Goal: Information Seeking & Learning: Find specific fact

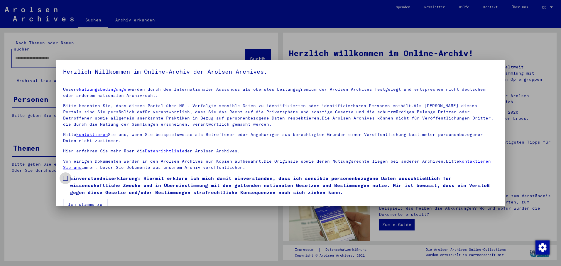
drag, startPoint x: 0, startPoint y: 0, endPoint x: 66, endPoint y: 180, distance: 191.4
click at [66, 180] on span at bounding box center [65, 178] width 5 height 5
click at [74, 200] on button "Ich stimme zu" at bounding box center [85, 203] width 44 height 11
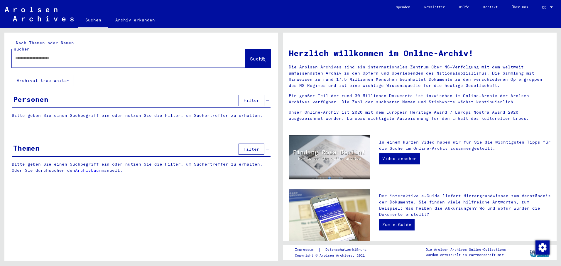
click at [17, 55] on input "text" at bounding box center [121, 58] width 212 height 6
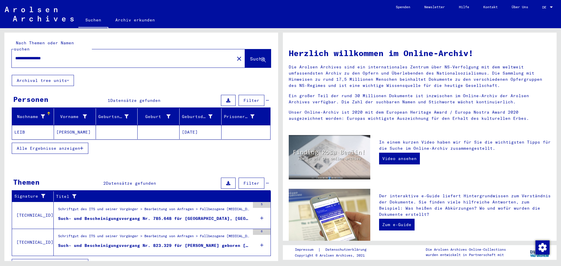
click at [109, 125] on mat-cell at bounding box center [117, 132] width 42 height 14
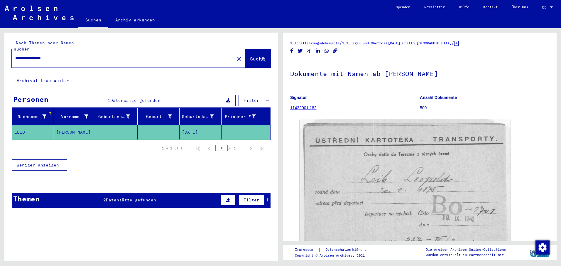
click at [15, 52] on div "**********" at bounding box center [121, 58] width 219 height 13
click at [16, 55] on input "**********" at bounding box center [122, 58] width 215 height 6
type input "*"
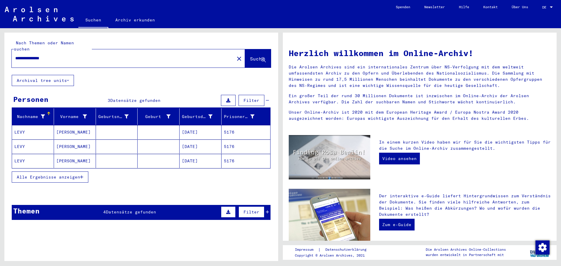
click at [105, 125] on mat-cell at bounding box center [117, 132] width 42 height 14
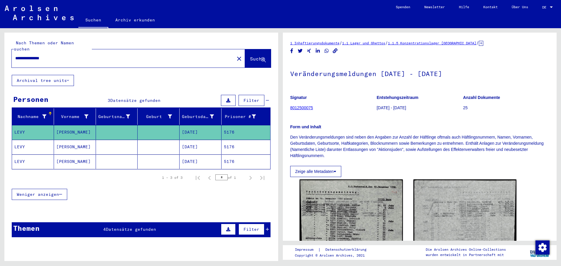
click at [120, 140] on mat-cell at bounding box center [117, 147] width 42 height 14
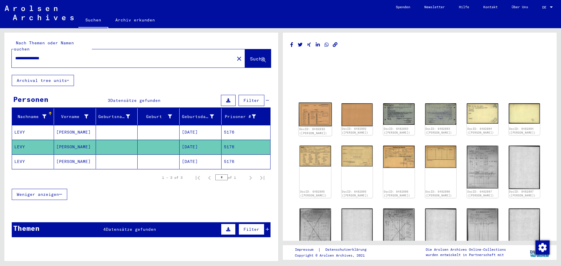
click at [321, 118] on img at bounding box center [314, 114] width 33 height 23
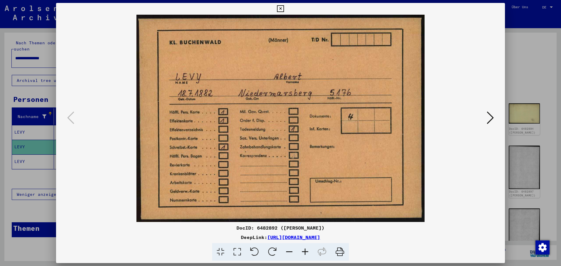
click at [492, 114] on icon at bounding box center [489, 118] width 7 height 14
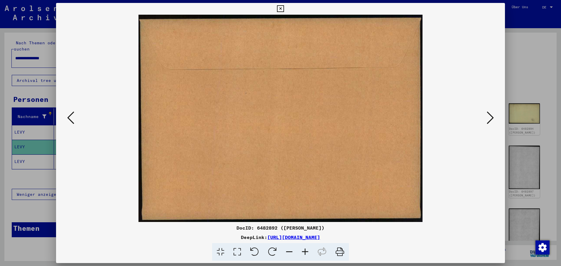
click at [492, 114] on icon at bounding box center [489, 118] width 7 height 14
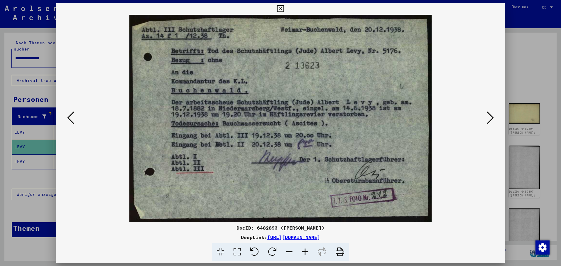
click at [492, 115] on icon at bounding box center [489, 118] width 7 height 14
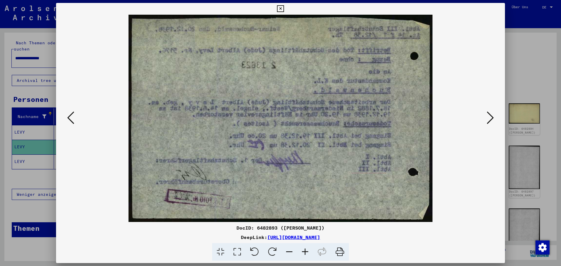
click at [492, 115] on icon at bounding box center [489, 118] width 7 height 14
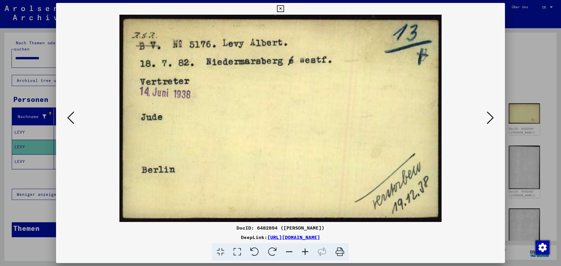
click at [492, 115] on icon at bounding box center [489, 118] width 7 height 14
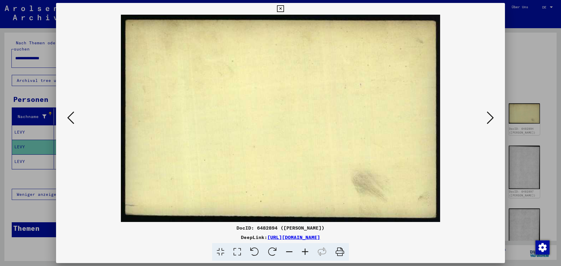
click at [492, 115] on icon at bounding box center [489, 118] width 7 height 14
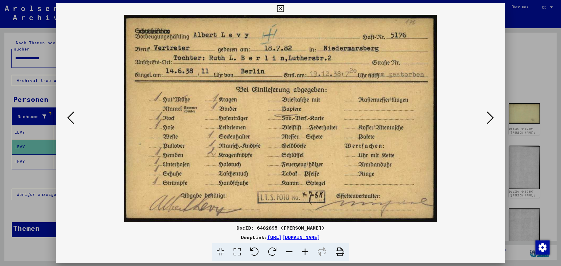
click at [280, 8] on icon at bounding box center [280, 8] width 7 height 7
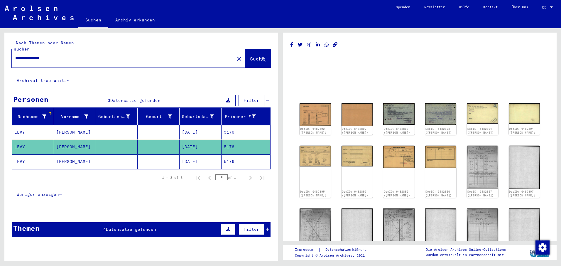
click at [52, 55] on input "**********" at bounding box center [122, 58] width 215 height 6
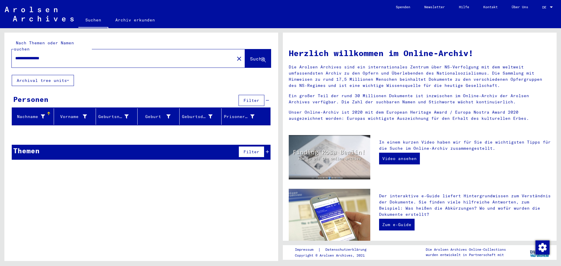
click at [19, 55] on input "**********" at bounding box center [121, 58] width 212 height 6
type input "**********"
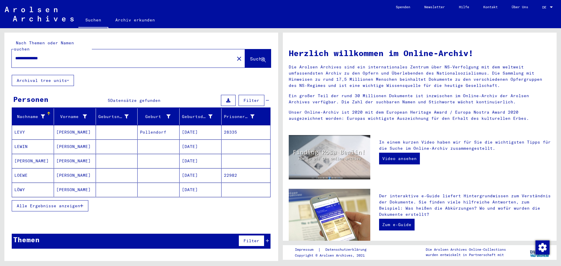
click at [157, 125] on mat-cell "Pollendorf" at bounding box center [158, 132] width 42 height 14
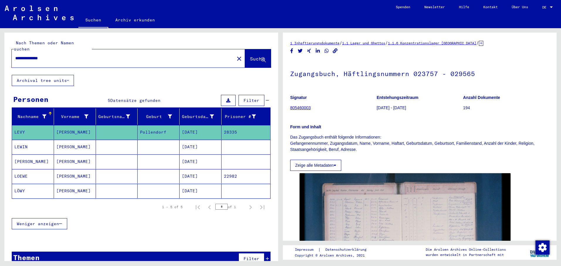
click at [154, 169] on mat-cell at bounding box center [158, 176] width 42 height 14
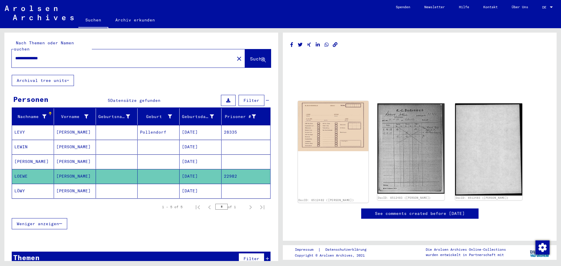
click at [327, 130] on img at bounding box center [333, 126] width 70 height 50
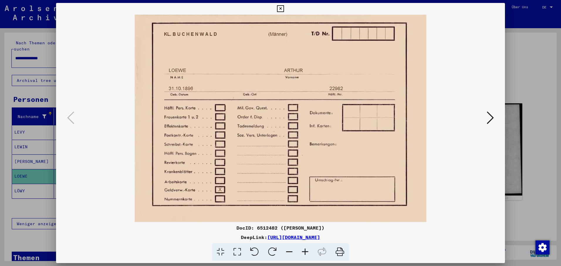
click at [491, 118] on icon at bounding box center [489, 118] width 7 height 14
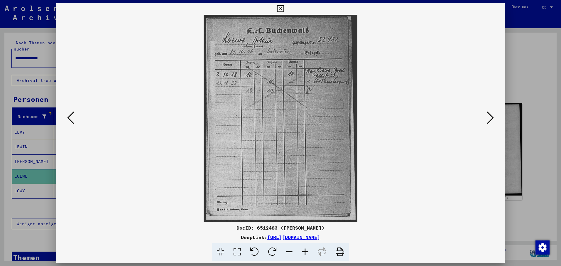
click at [491, 118] on icon at bounding box center [489, 118] width 7 height 14
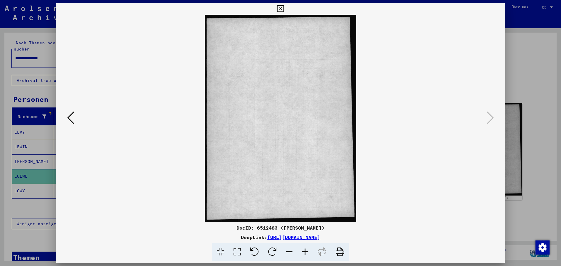
click at [279, 7] on icon at bounding box center [280, 8] width 7 height 7
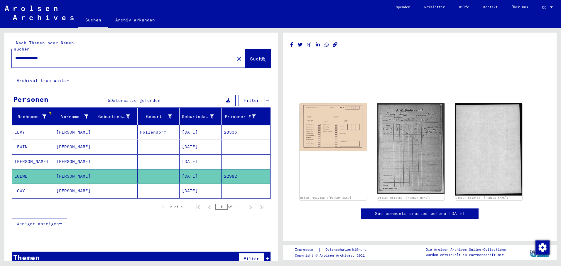
click at [124, 125] on mat-cell at bounding box center [117, 132] width 42 height 14
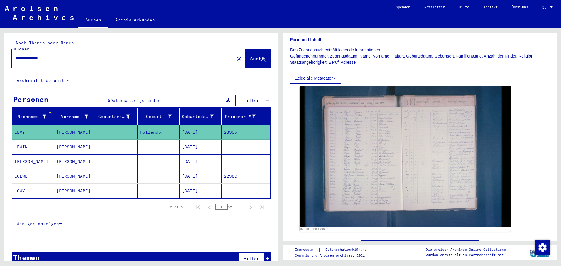
scroll to position [117, 0]
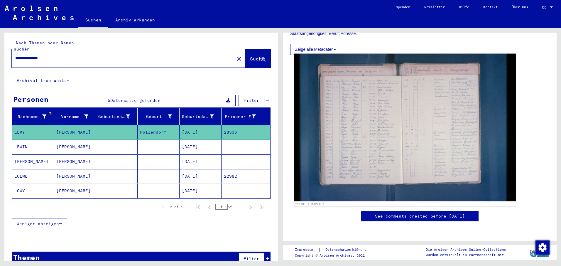
click at [404, 141] on img at bounding box center [404, 127] width 221 height 147
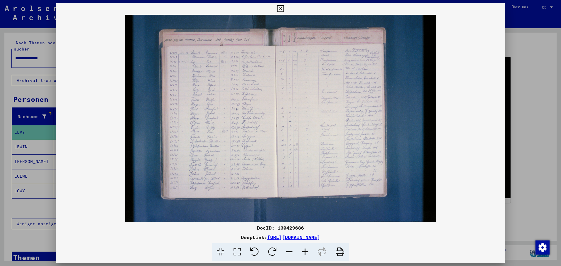
click at [304, 251] on icon at bounding box center [305, 252] width 16 height 18
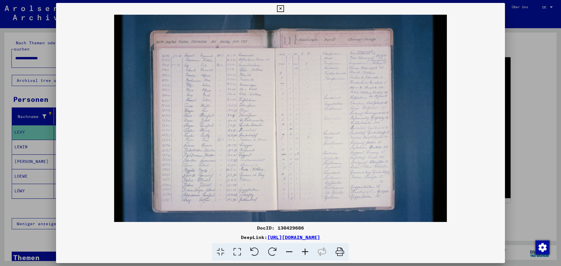
click at [304, 251] on icon at bounding box center [305, 252] width 16 height 18
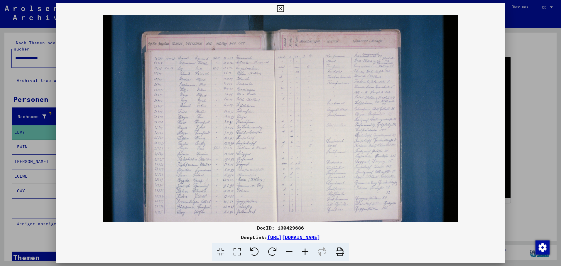
click at [304, 251] on icon at bounding box center [305, 252] width 16 height 18
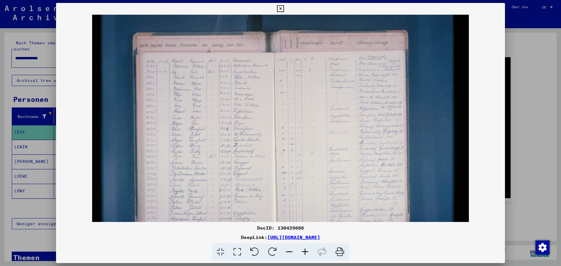
click at [304, 251] on icon at bounding box center [305, 252] width 16 height 18
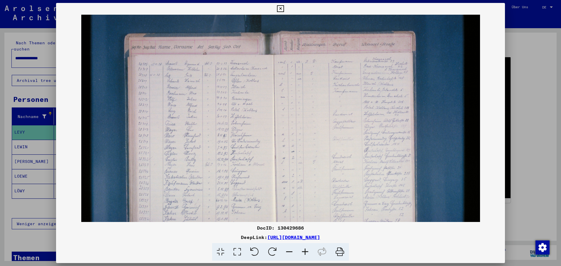
click at [304, 251] on icon at bounding box center [305, 252] width 16 height 18
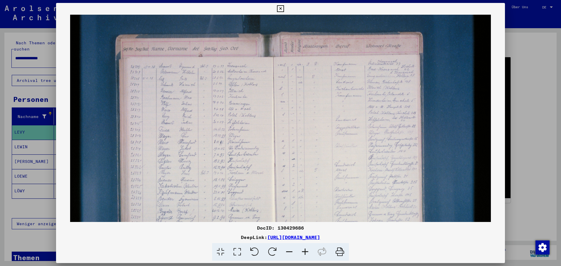
click at [304, 250] on icon at bounding box center [305, 252] width 16 height 18
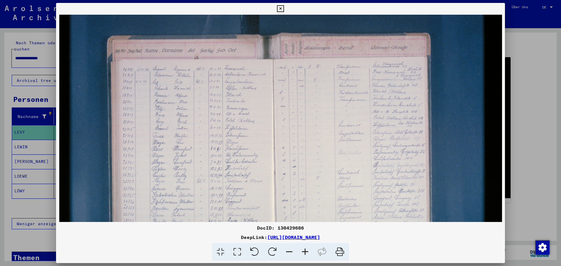
click at [304, 249] on icon at bounding box center [305, 252] width 16 height 18
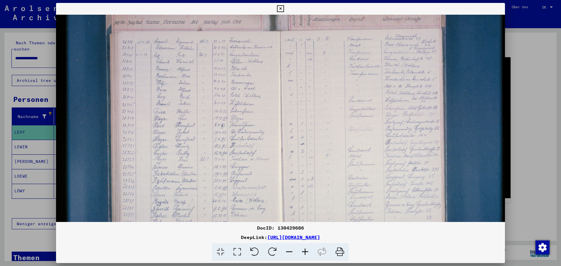
scroll to position [39, 1]
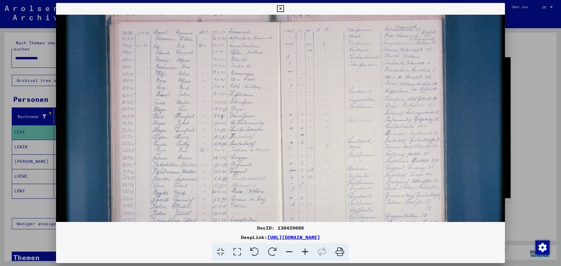
drag, startPoint x: 207, startPoint y: 184, endPoint x: 208, endPoint y: 145, distance: 39.3
click at [208, 145] on img at bounding box center [287, 130] width 464 height 310
